Goal: Task Accomplishment & Management: Manage account settings

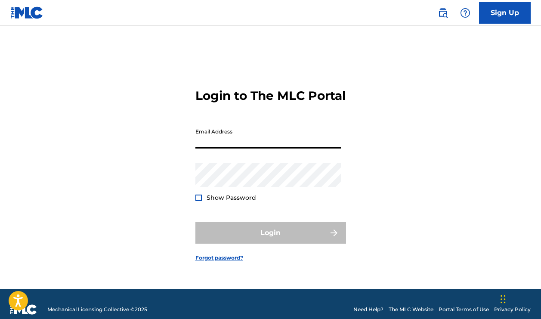
type input "[EMAIL_ADDRESS][DOMAIN_NAME]"
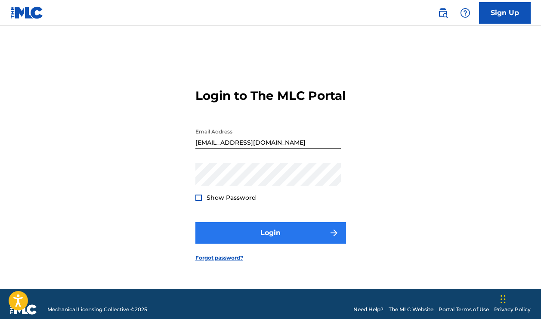
click at [310, 244] on button "Login" at bounding box center [270, 233] width 151 height 22
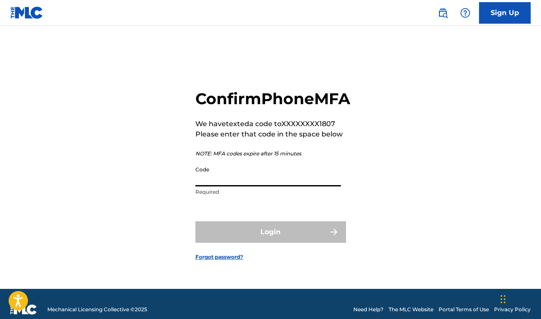
click at [281, 186] on input "Code" at bounding box center [267, 174] width 145 height 25
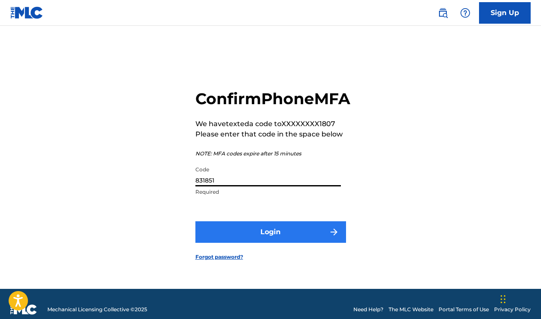
type input "831851"
click at [333, 237] on img "submit" at bounding box center [334, 232] width 10 height 10
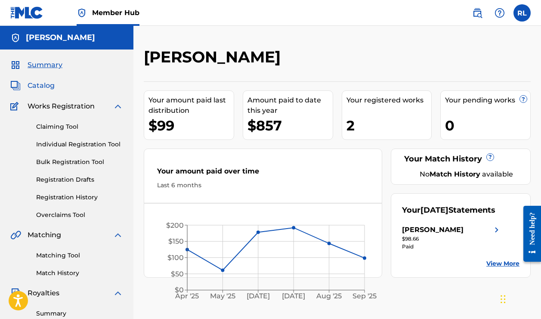
click at [41, 86] on span "Catalog" at bounding box center [41, 85] width 27 height 10
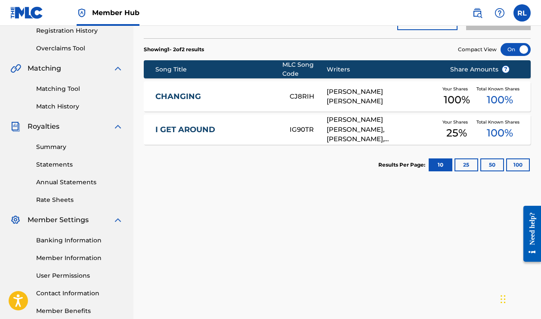
scroll to position [167, 0]
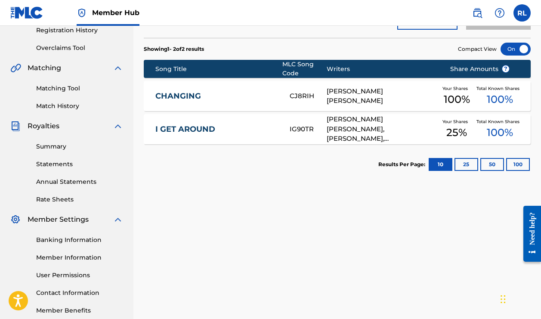
click at [14, 127] on img at bounding box center [15, 126] width 10 height 10
click at [44, 123] on span "Royalties" at bounding box center [44, 126] width 32 height 10
click at [16, 127] on img at bounding box center [15, 126] width 10 height 10
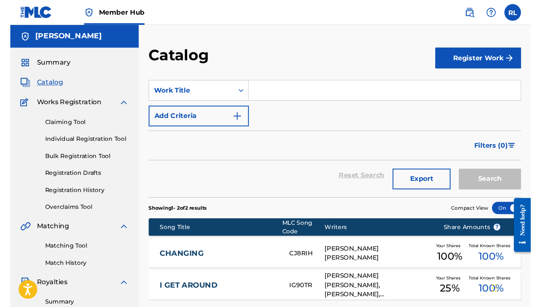
scroll to position [0, 0]
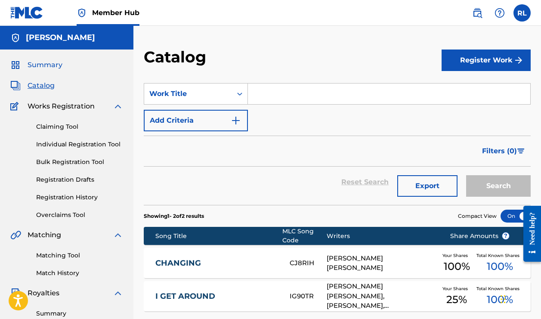
click at [28, 64] on span "Summary" at bounding box center [45, 65] width 35 height 10
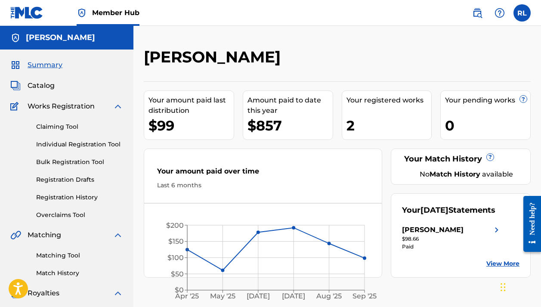
click at [108, 40] on div "[PERSON_NAME]" at bounding box center [66, 38] width 133 height 24
click at [523, 12] on label at bounding box center [521, 12] width 17 height 17
click at [522, 13] on input "[PERSON_NAME] [EMAIL_ADDRESS][DOMAIN_NAME] Notification Preferences Profile Log…" at bounding box center [522, 13] width 0 height 0
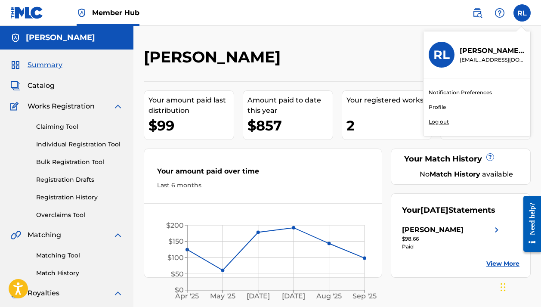
click at [447, 54] on h3 "RL" at bounding box center [441, 54] width 16 height 15
click at [522, 13] on input "[PERSON_NAME] [EMAIL_ADDRESS][DOMAIN_NAME] Notification Preferences Profile Log…" at bounding box center [522, 13] width 0 height 0
click at [476, 53] on p "[PERSON_NAME]" at bounding box center [492, 51] width 65 height 10
click at [522, 13] on input "[PERSON_NAME] [EMAIL_ADDRESS][DOMAIN_NAME] Notification Preferences Profile Log…" at bounding box center [522, 13] width 0 height 0
click at [432, 61] on div "RL" at bounding box center [442, 55] width 26 height 26
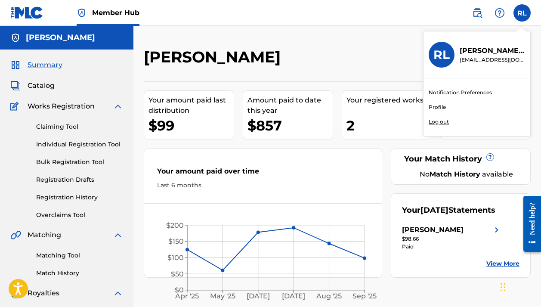
click at [522, 13] on input "[PERSON_NAME] [EMAIL_ADDRESS][DOMAIN_NAME] Notification Preferences Profile Log…" at bounding box center [522, 13] width 0 height 0
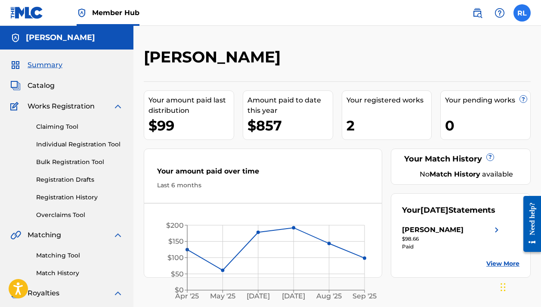
click at [522, 15] on div "RL [PERSON_NAME] [EMAIL_ADDRESS][DOMAIN_NAME] Notification Preferences Profile …" at bounding box center [521, 12] width 17 height 17
click at [522, 15] on label at bounding box center [521, 12] width 17 height 17
click at [522, 13] on input "[PERSON_NAME] [EMAIL_ADDRESS][DOMAIN_NAME] Notification Preferences Profile Log…" at bounding box center [522, 13] width 0 height 0
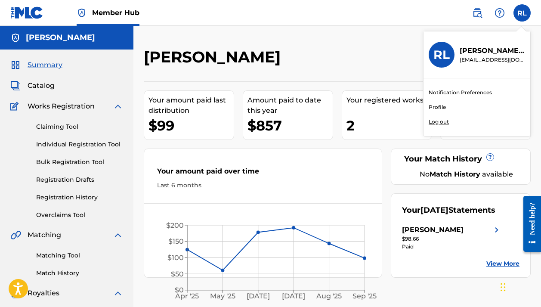
click at [440, 107] on link "Profile" at bounding box center [437, 107] width 17 height 8
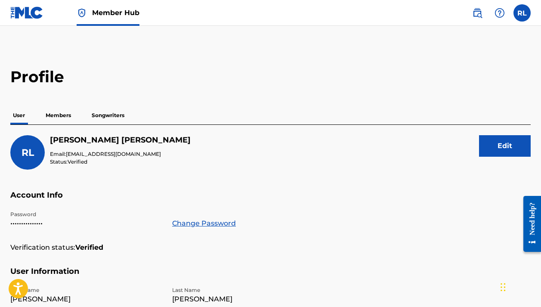
click at [65, 117] on p "Members" at bounding box center [58, 115] width 31 height 18
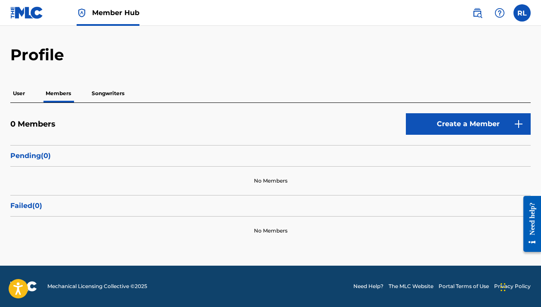
scroll to position [22, 0]
click at [120, 94] on p "Songwriters" at bounding box center [108, 93] width 38 height 18
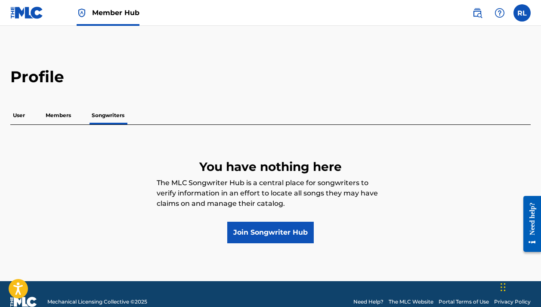
click at [49, 112] on p "Members" at bounding box center [58, 115] width 31 height 18
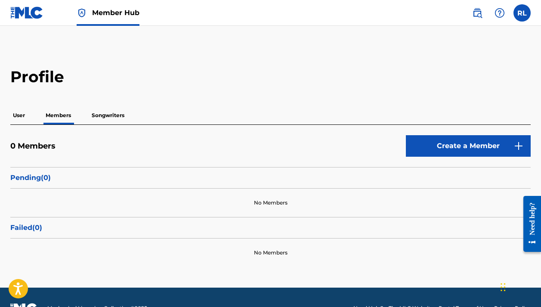
click at [18, 114] on p "User" at bounding box center [18, 115] width 17 height 18
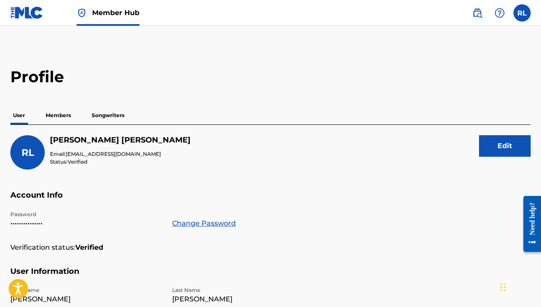
click at [63, 116] on p "Members" at bounding box center [58, 115] width 31 height 18
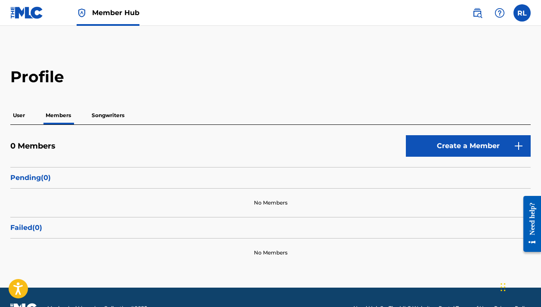
click at [110, 114] on p "Songwriters" at bounding box center [108, 115] width 38 height 18
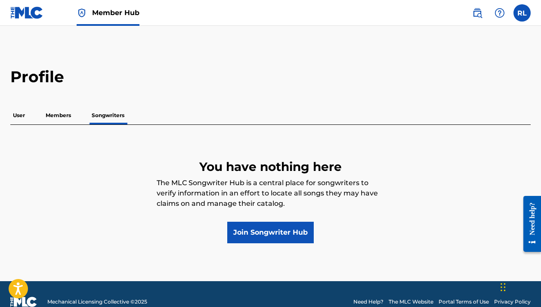
click at [19, 117] on p "User" at bounding box center [18, 115] width 17 height 18
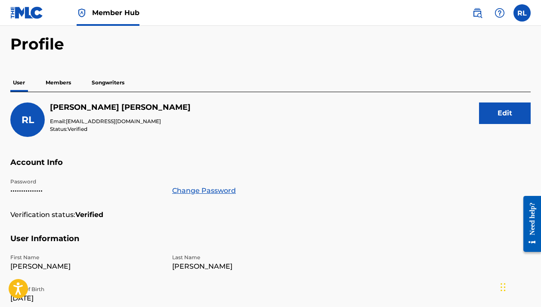
scroll to position [33, 0]
click at [495, 110] on button "Edit" at bounding box center [505, 113] width 52 height 22
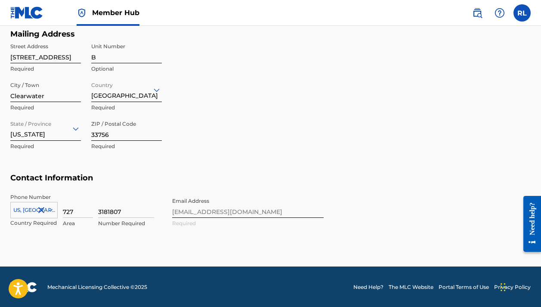
scroll to position [382, 0]
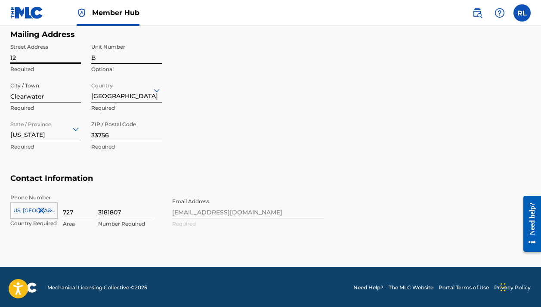
type input "1"
type input "6350"
type input "C"
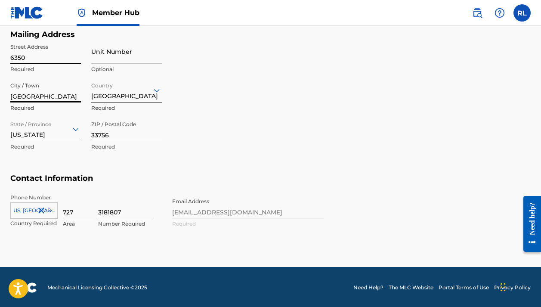
type input "[GEOGRAPHIC_DATA]"
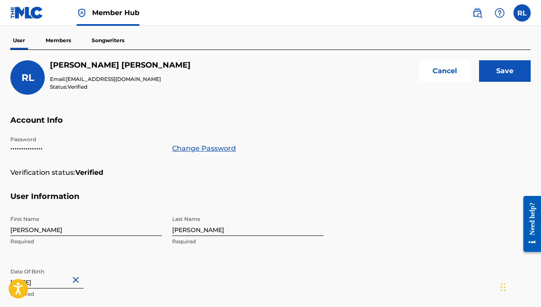
scroll to position [73, 0]
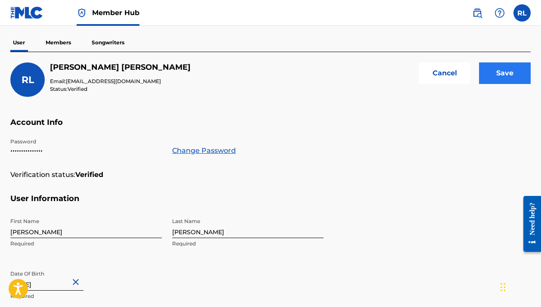
type input "33781"
click at [485, 76] on input "Save" at bounding box center [505, 73] width 52 height 22
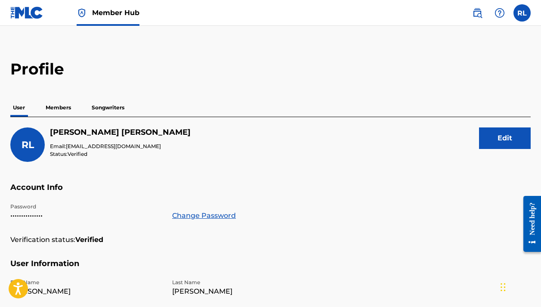
scroll to position [6, 0]
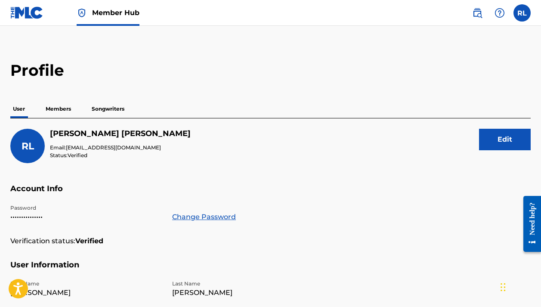
click at [62, 111] on p "Members" at bounding box center [58, 109] width 31 height 18
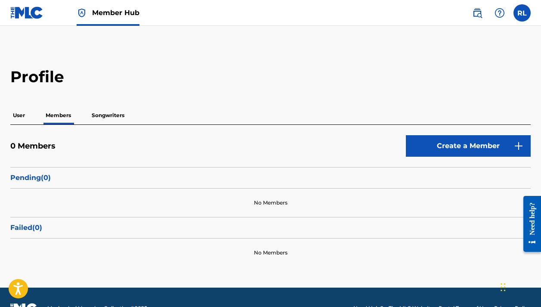
click at [110, 116] on p "Songwriters" at bounding box center [108, 115] width 38 height 18
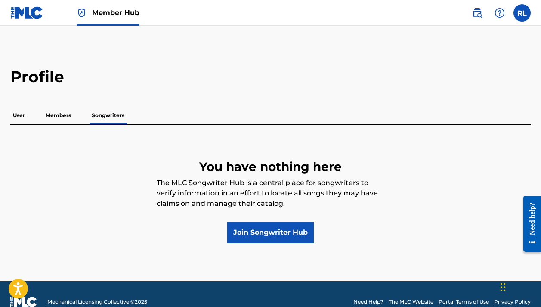
click at [19, 114] on p "User" at bounding box center [18, 115] width 17 height 18
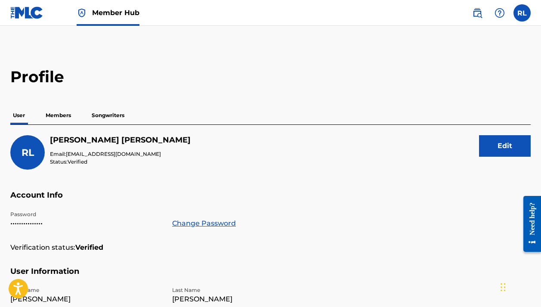
click at [57, 118] on p "Members" at bounding box center [58, 115] width 31 height 18
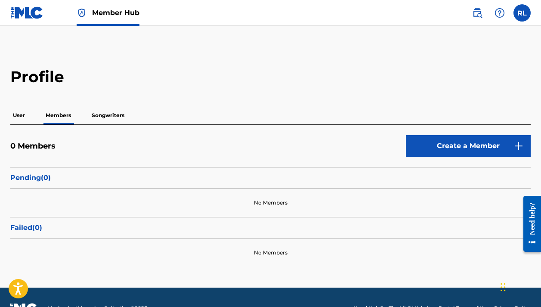
click at [22, 117] on p "User" at bounding box center [18, 115] width 17 height 18
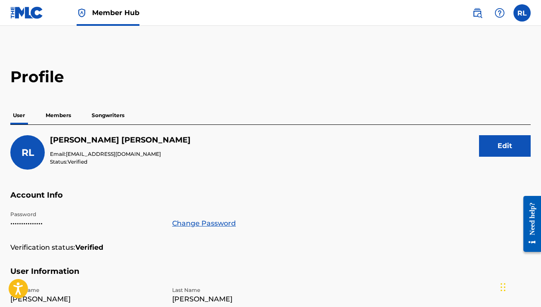
click at [30, 16] on img at bounding box center [26, 12] width 33 height 12
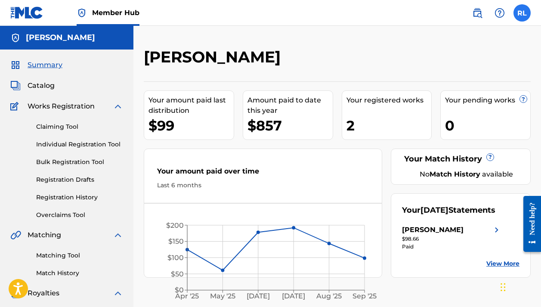
click at [522, 12] on label at bounding box center [521, 12] width 17 height 17
click at [522, 13] on input "[PERSON_NAME] [EMAIL_ADDRESS][DOMAIN_NAME] Notification Preferences Profile Log…" at bounding box center [522, 13] width 0 height 0
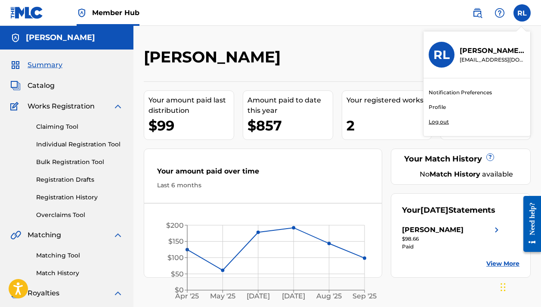
click at [440, 107] on link "Profile" at bounding box center [437, 107] width 17 height 8
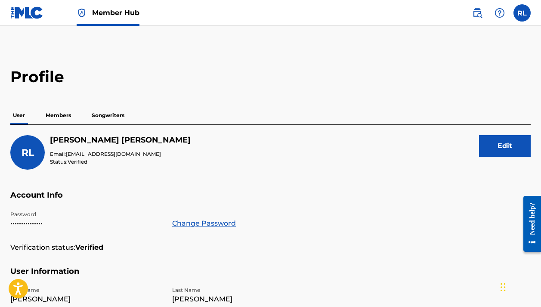
click at [59, 116] on p "Members" at bounding box center [58, 115] width 31 height 18
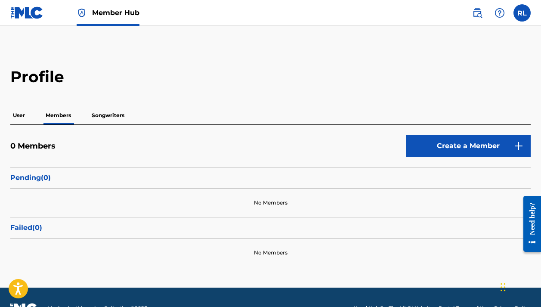
click at [94, 116] on p "Songwriters" at bounding box center [108, 115] width 38 height 18
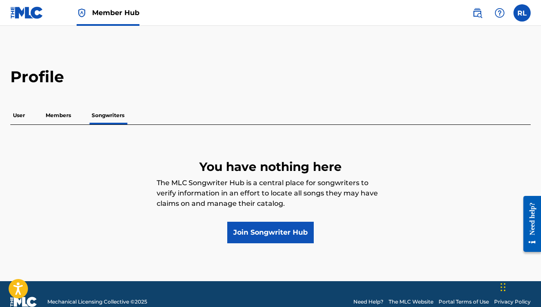
click at [15, 116] on p "User" at bounding box center [18, 115] width 17 height 18
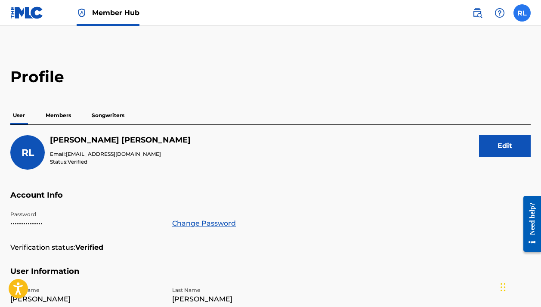
click at [521, 12] on label at bounding box center [521, 12] width 17 height 17
click at [522, 13] on input "[PERSON_NAME] [EMAIL_ADDRESS][DOMAIN_NAME] Notification Preferences Profile Log…" at bounding box center [522, 13] width 0 height 0
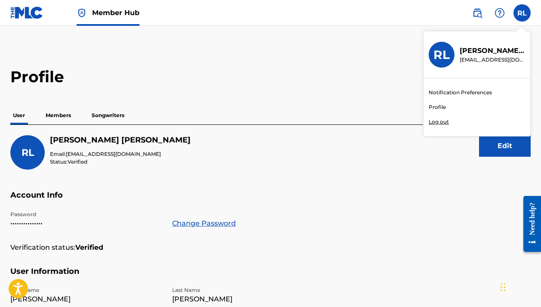
click at [441, 120] on p "Log out" at bounding box center [439, 122] width 20 height 8
click at [522, 13] on input "[PERSON_NAME] [EMAIL_ADDRESS][DOMAIN_NAME] Notification Preferences Profile Log…" at bounding box center [522, 13] width 0 height 0
